Goal: Task Accomplishment & Management: Complete application form

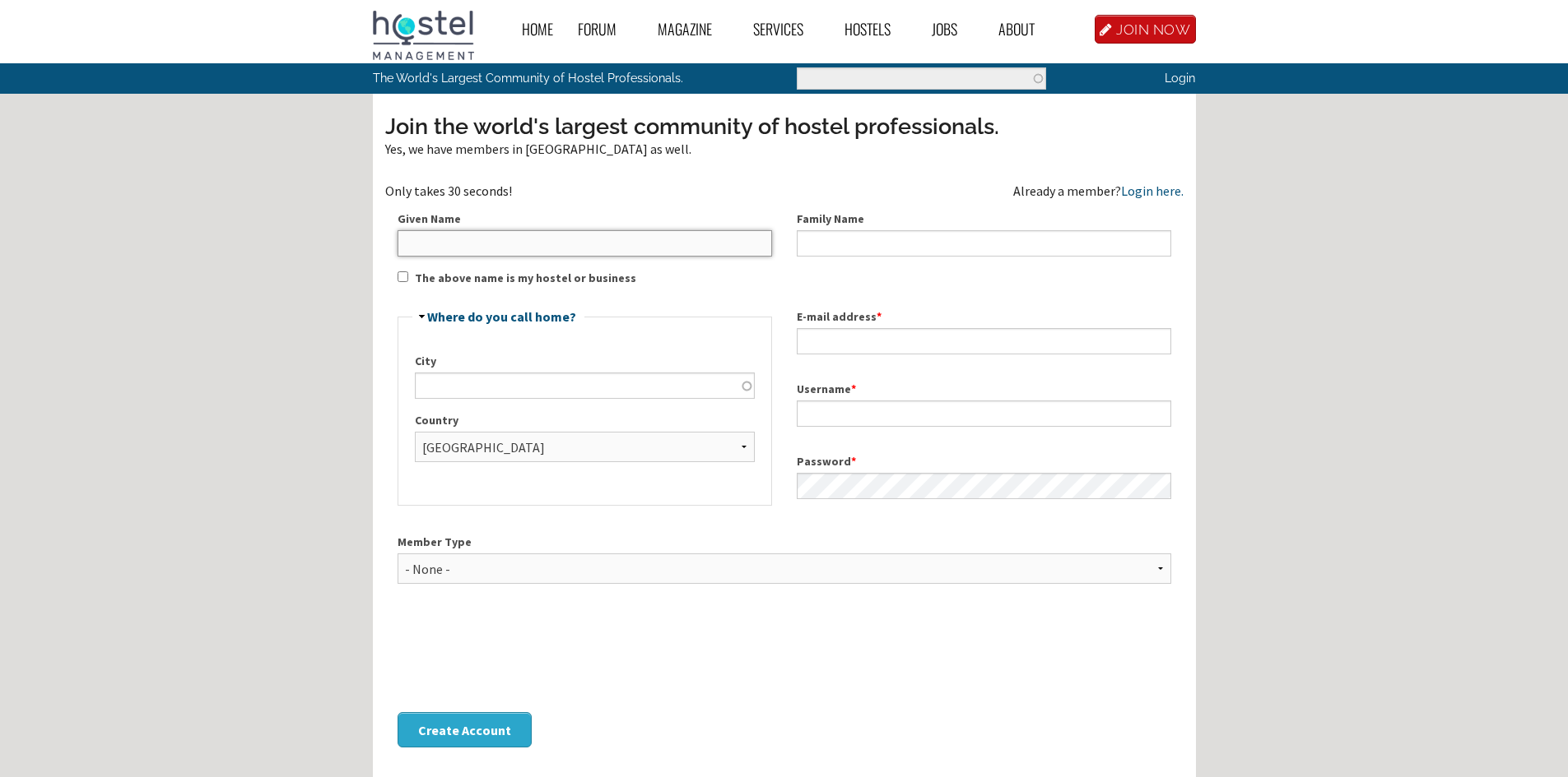
click at [609, 247] on input "Given Name" at bounding box center [585, 244] width 375 height 27
type input "[PERSON_NAME]"
type input "Salatrik"
click at [606, 388] on input "City" at bounding box center [585, 386] width 340 height 27
type input "D"
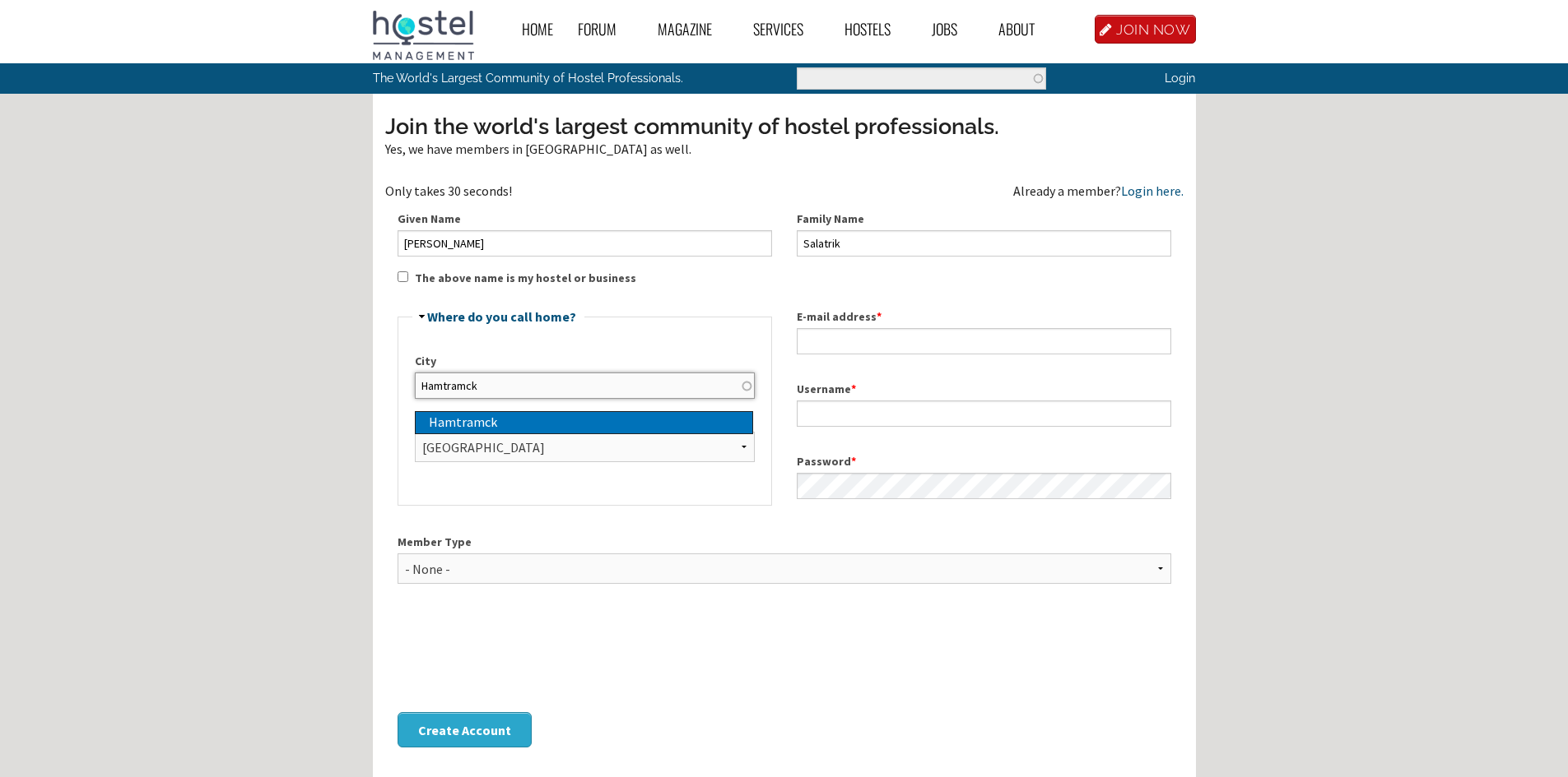
type input "Hamtramck"
click at [640, 428] on div "Hamtramck" at bounding box center [590, 422] width 323 height 21
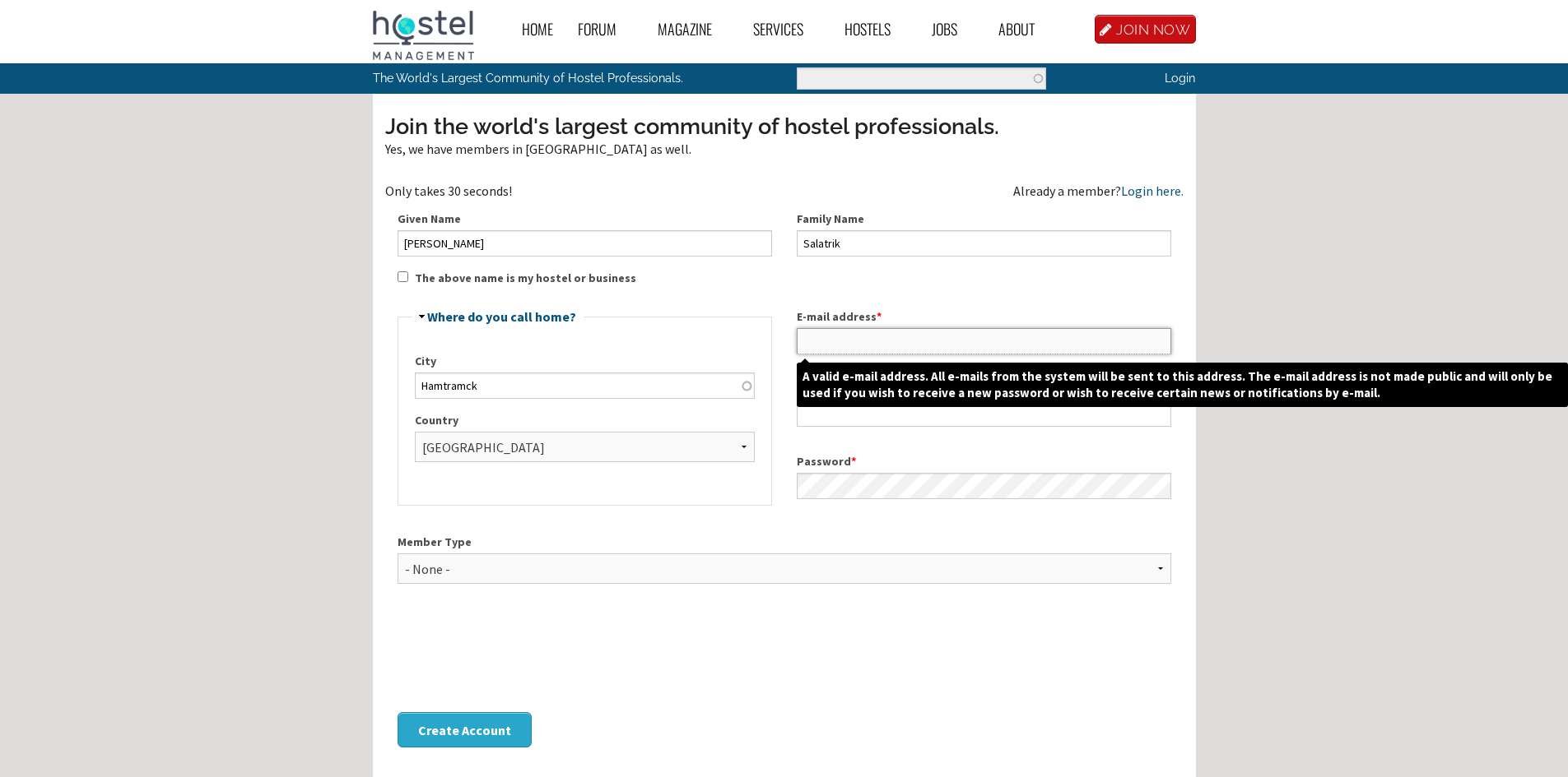
click at [901, 339] on input "E-mail address *" at bounding box center [983, 341] width 375 height 27
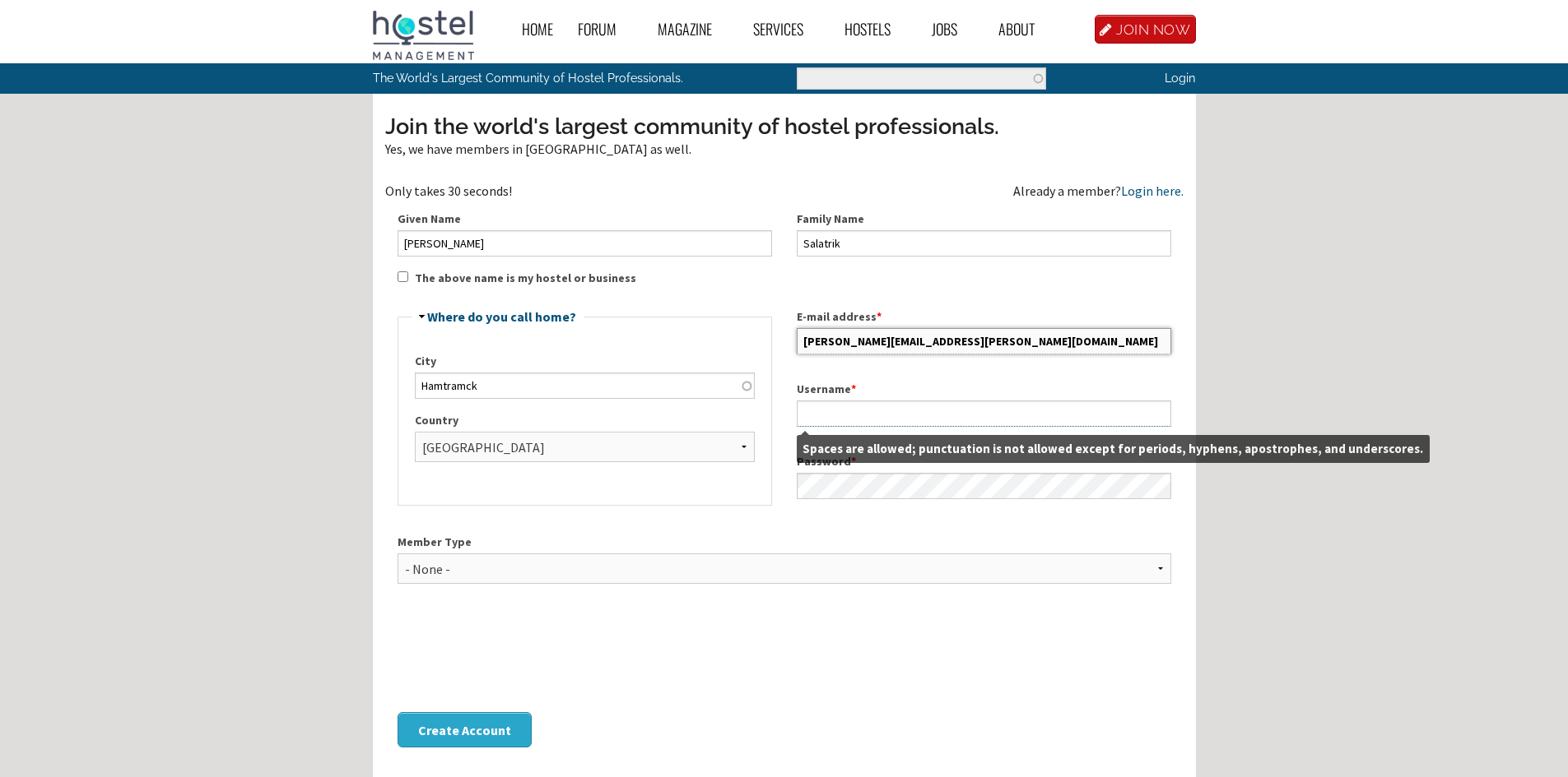
type input "[PERSON_NAME][EMAIL_ADDRESS][PERSON_NAME][DOMAIN_NAME]"
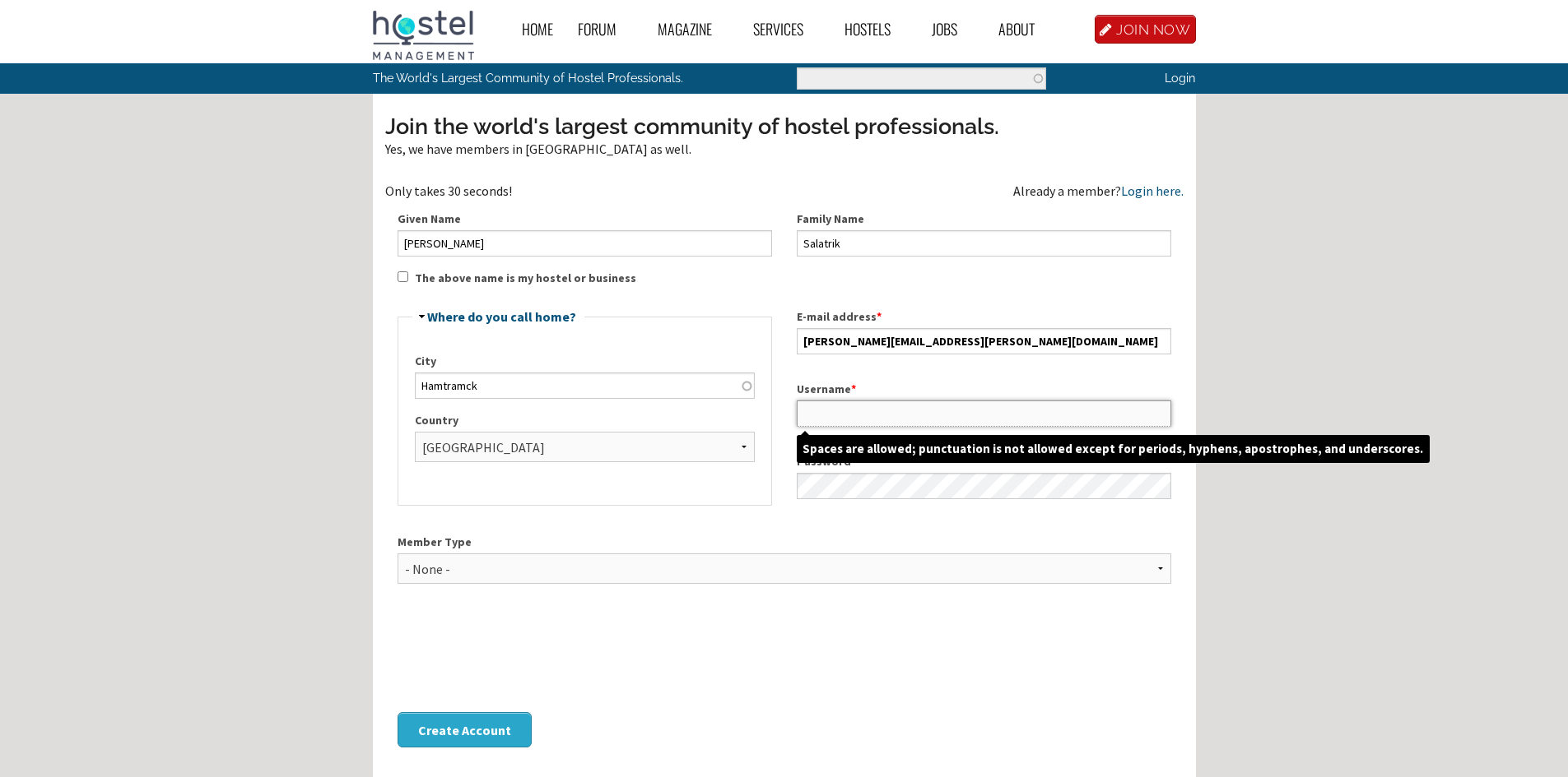
click at [836, 400] on input "Username *" at bounding box center [983, 414] width 375 height 27
click at [830, 412] on input "Username *" at bounding box center [983, 414] width 375 height 27
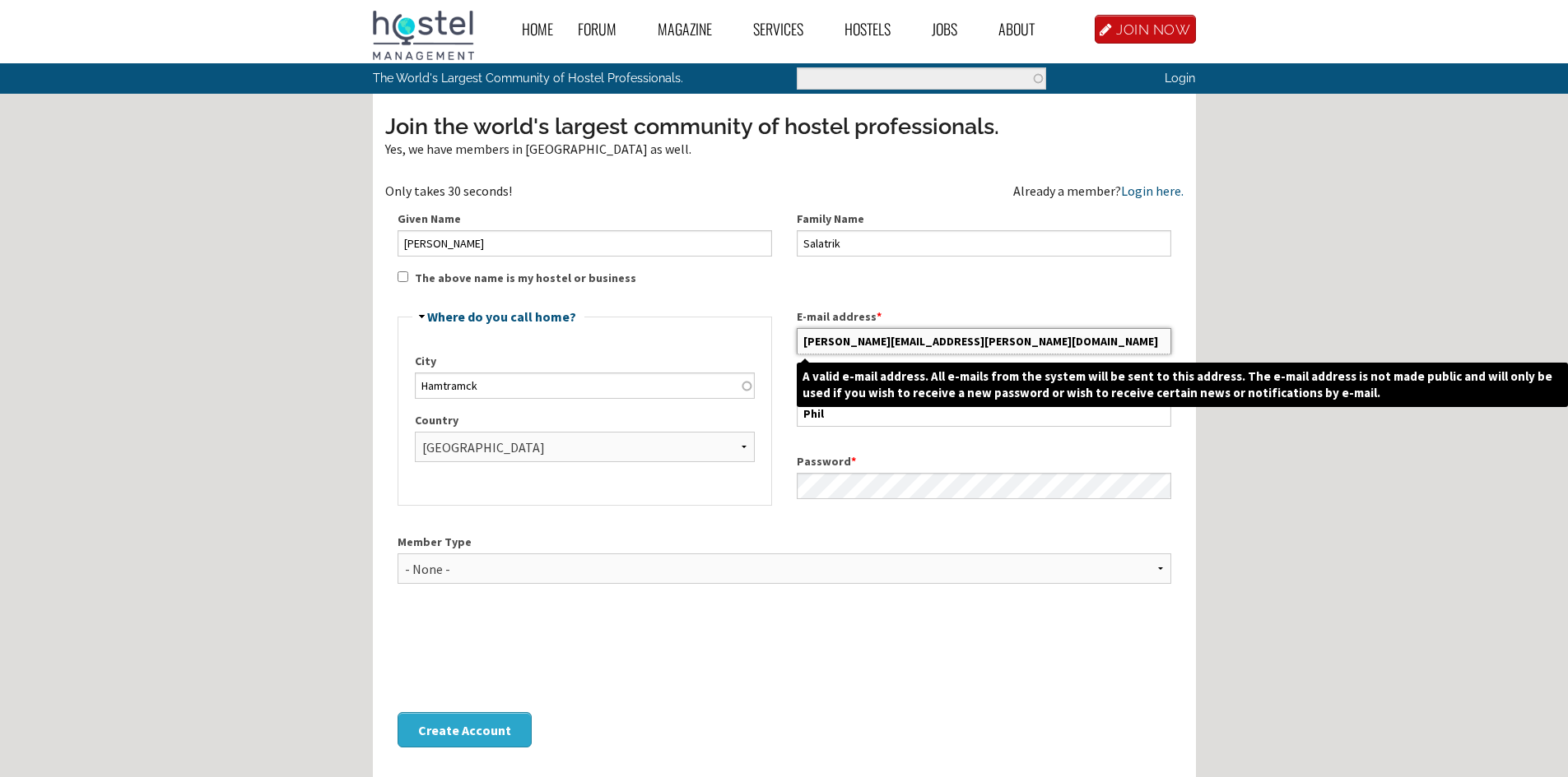
click at [950, 339] on input "[PERSON_NAME][EMAIL_ADDRESS][PERSON_NAME][DOMAIN_NAME]" at bounding box center [983, 341] width 375 height 27
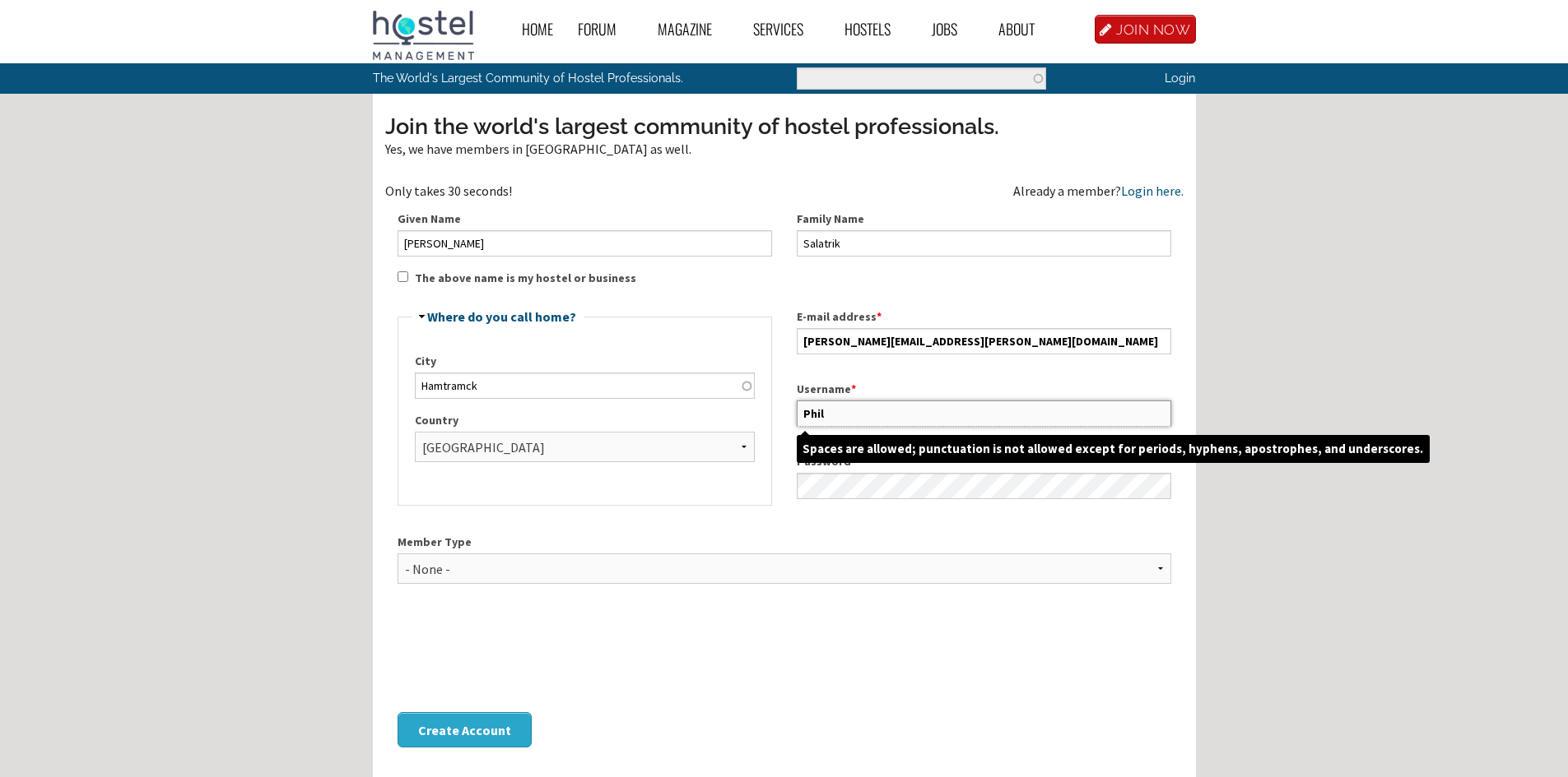
click at [868, 412] on input "Phil" at bounding box center [983, 414] width 375 height 27
paste input "[PERSON_NAME][EMAIL_ADDRESS][PERSON_NAME][DOMAIN_NAME]"
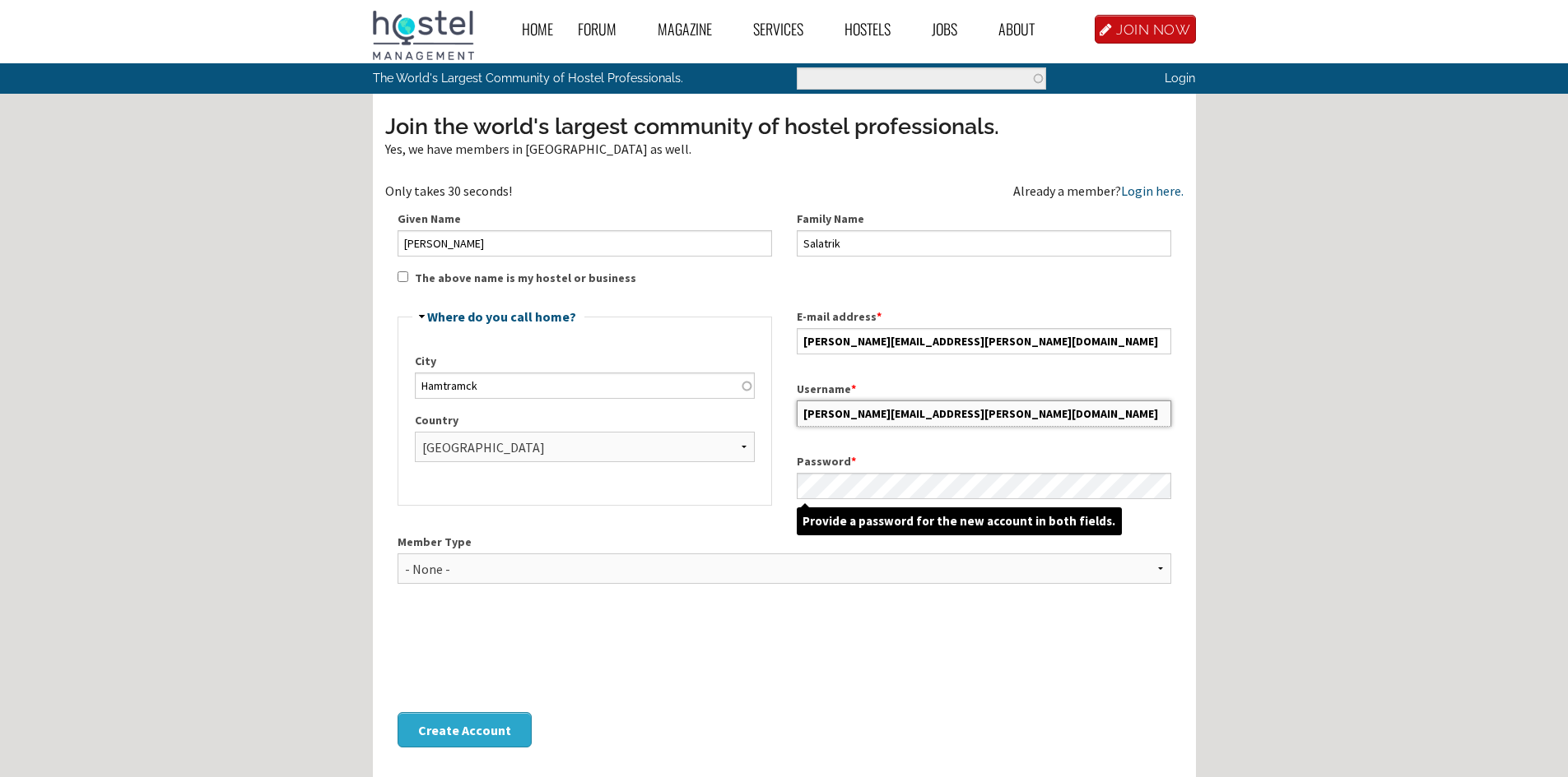
type input "[PERSON_NAME][EMAIL_ADDRESS][PERSON_NAME][DOMAIN_NAME]"
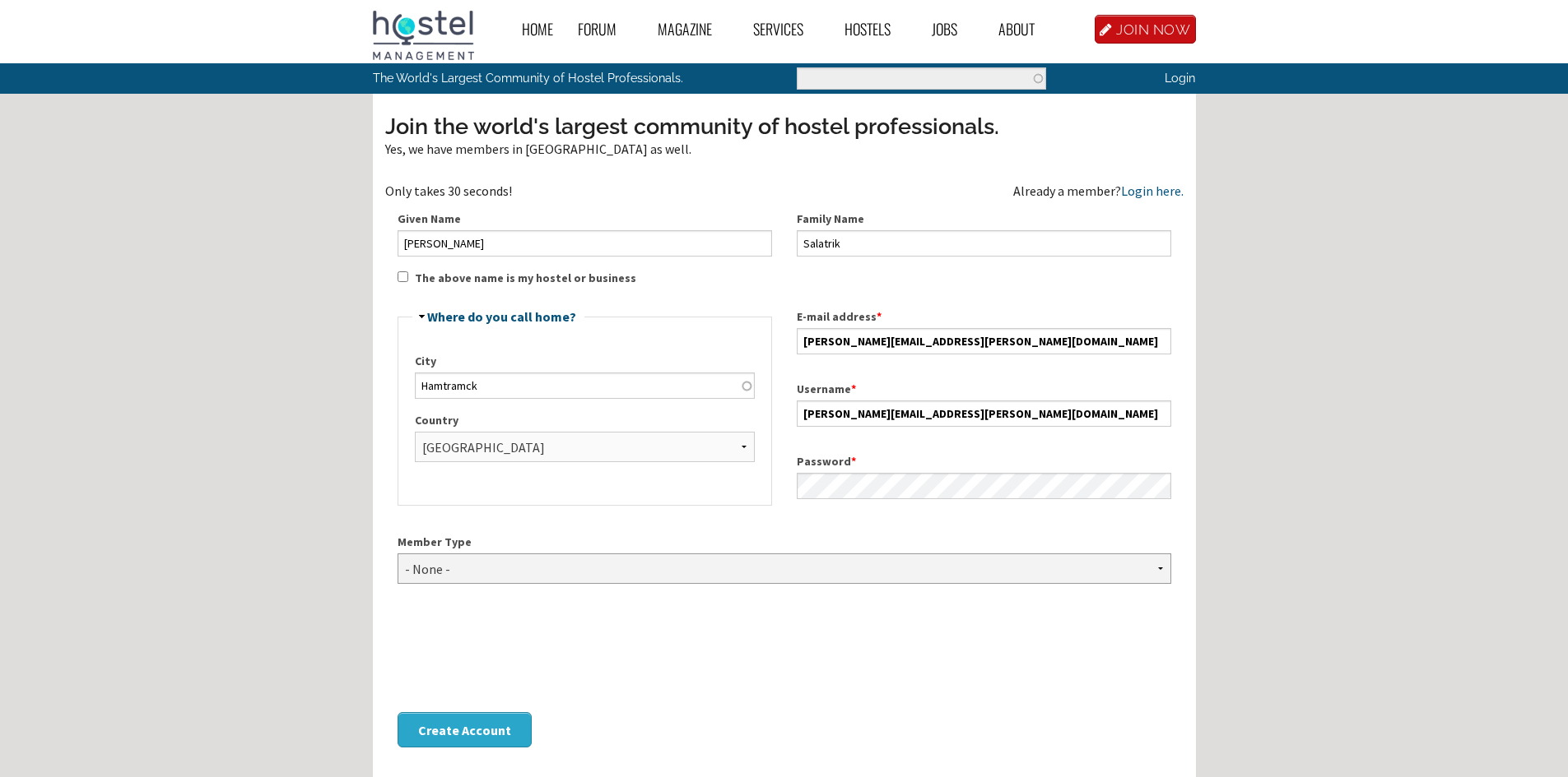
click at [486, 580] on select "- None - Hostel Owner Hostel Manager Hostel Investor Hostel Staff Hostel Volunt…" at bounding box center [784, 569] width 774 height 31
select select "1418"
click at [398, 554] on select "- None - Hostel Owner Hostel Manager Hostel Investor Hostel Staff Hostel Volunt…" at bounding box center [784, 569] width 774 height 31
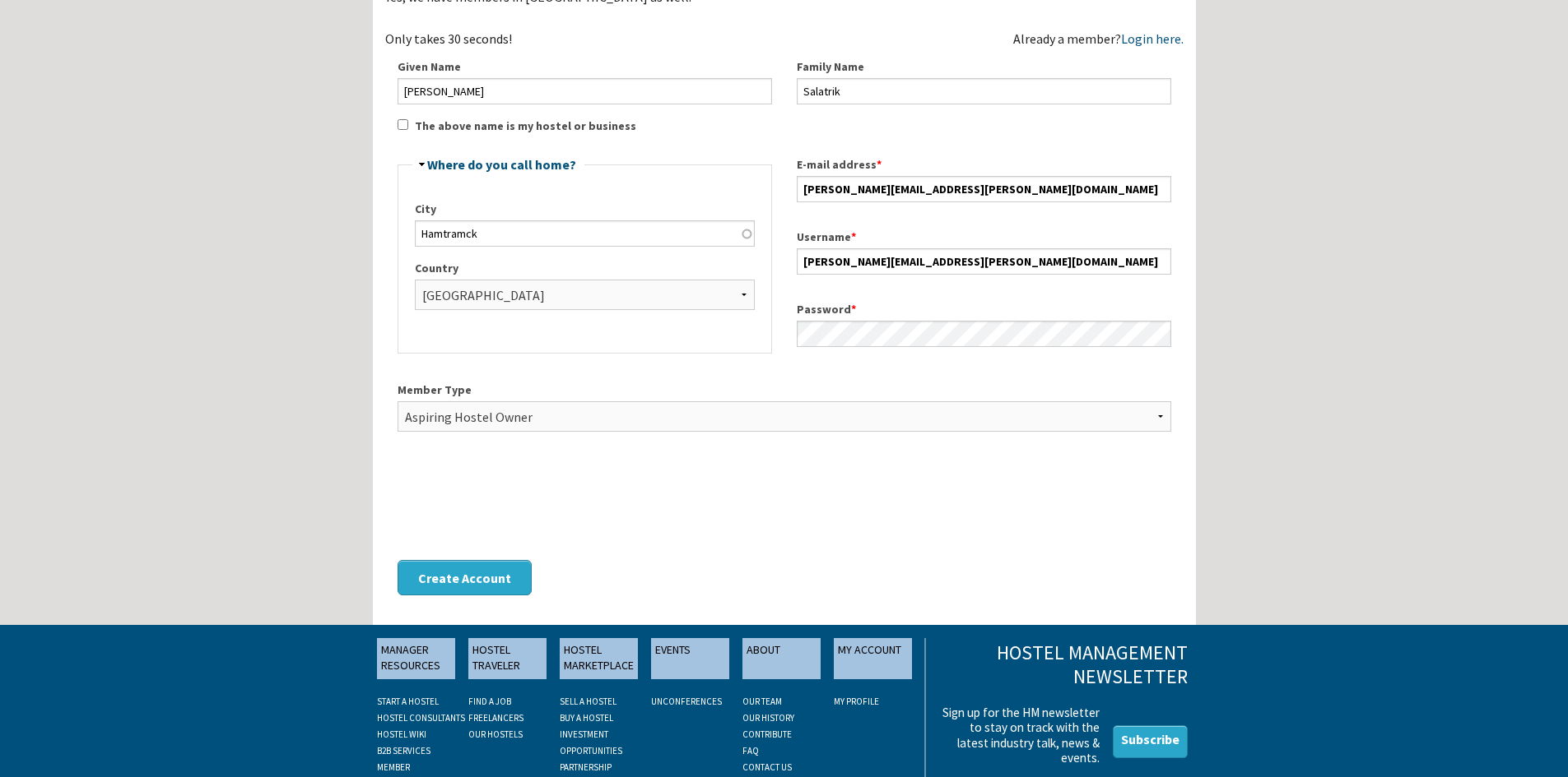
scroll to position [165, 0]
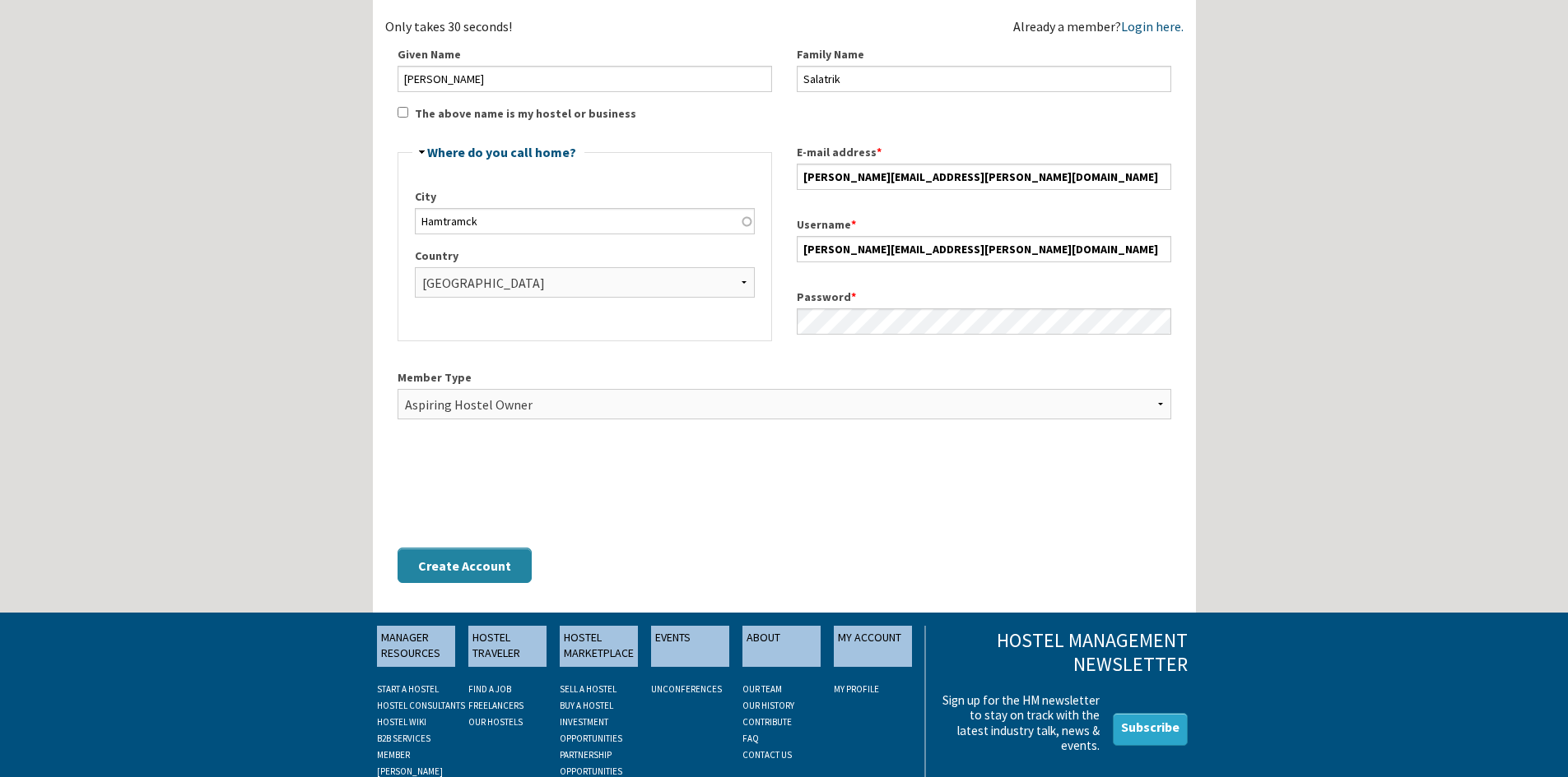
click at [488, 565] on button "Create Account" at bounding box center [464, 565] width 134 height 35
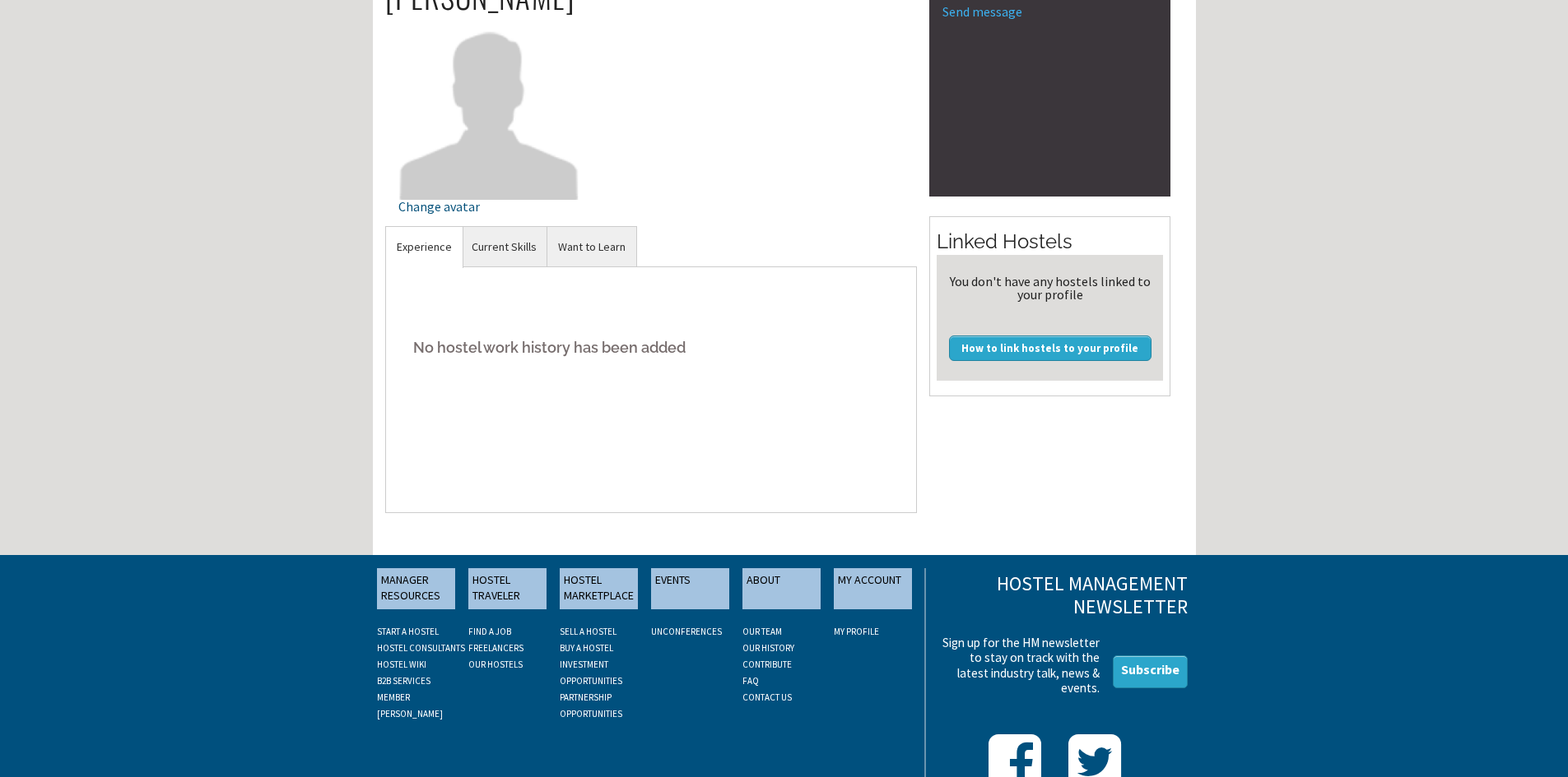
scroll to position [279, 0]
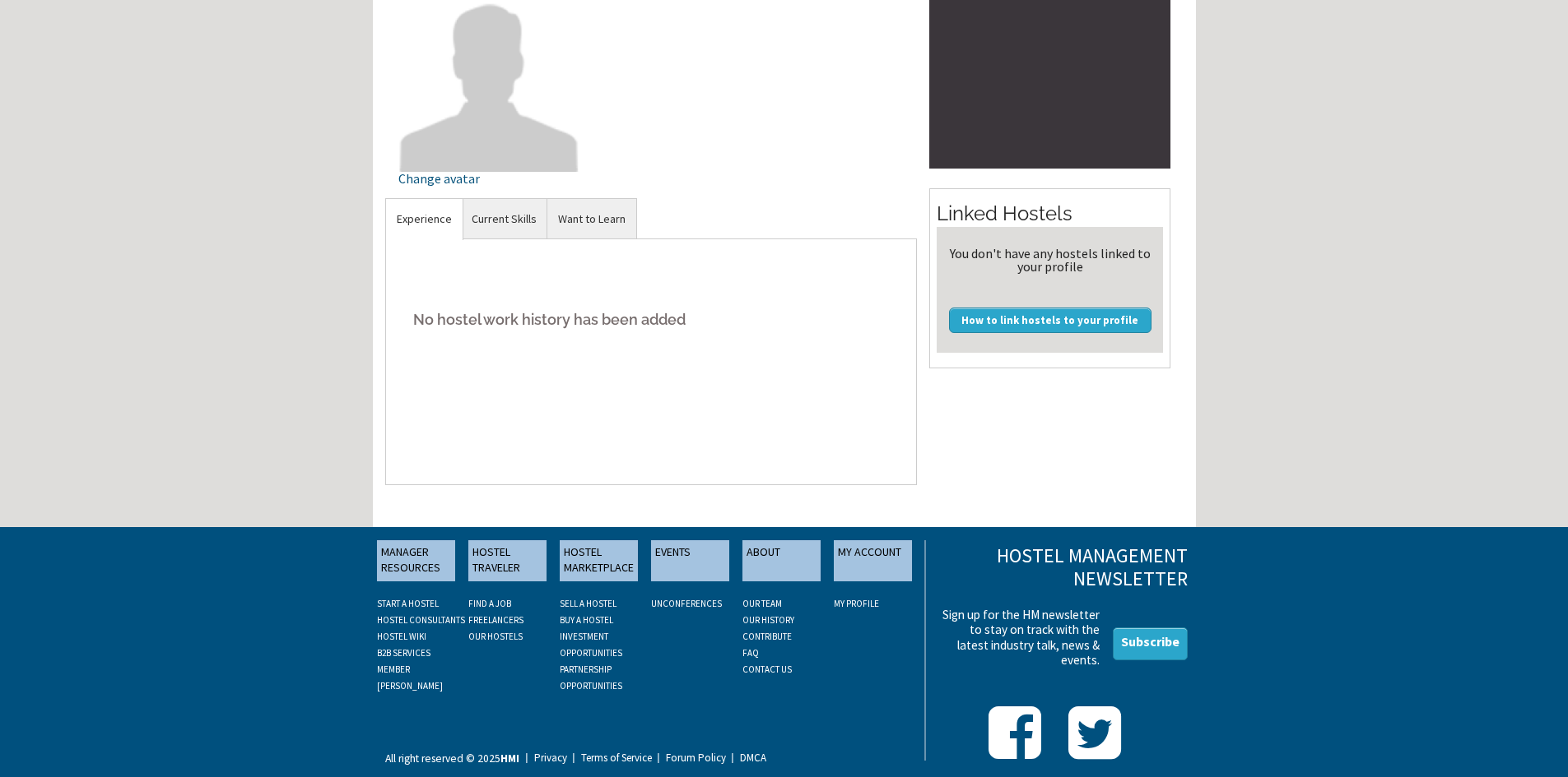
click at [580, 615] on link "BUY A HOSTEL" at bounding box center [587, 621] width 53 height 11
